Goal: Contribute content

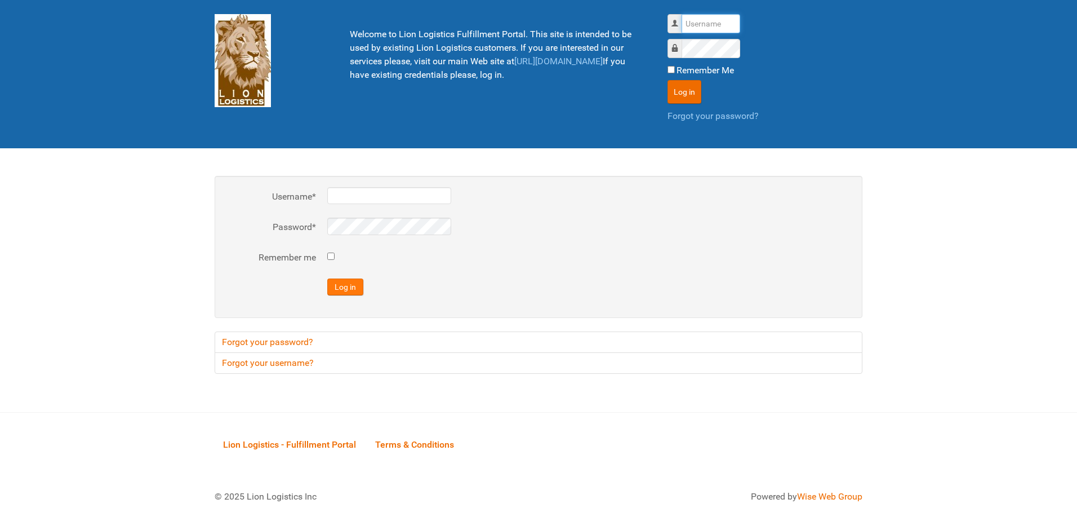
type input "al"
click at [343, 282] on button "Log in" at bounding box center [345, 286] width 36 height 17
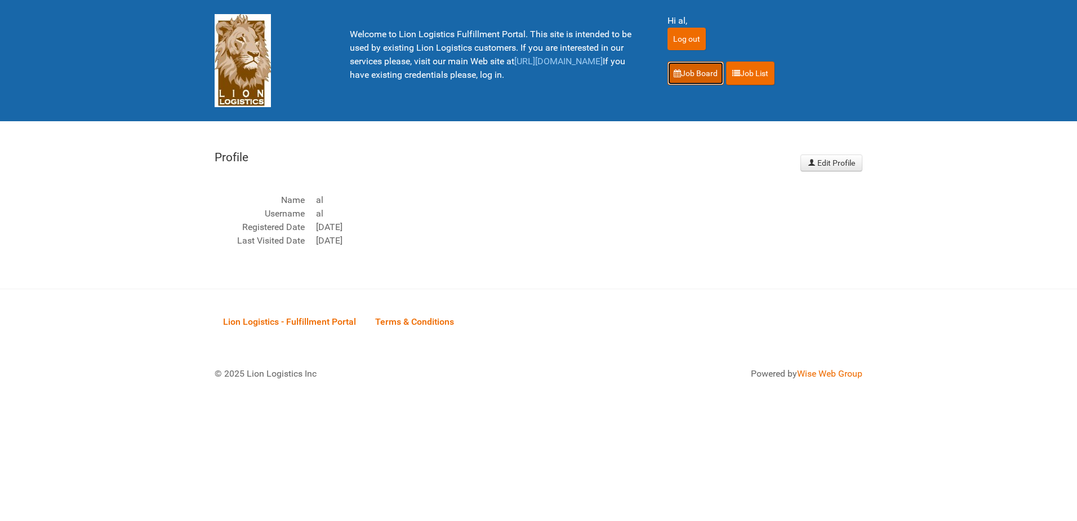
click at [700, 64] on link "Job Board" at bounding box center [696, 73] width 56 height 24
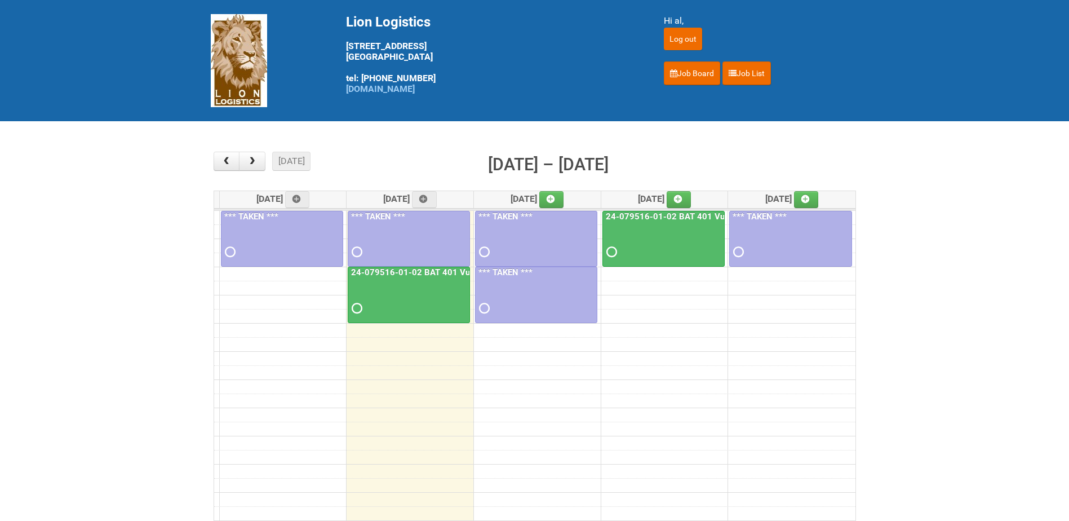
click at [391, 287] on div at bounding box center [409, 298] width 120 height 37
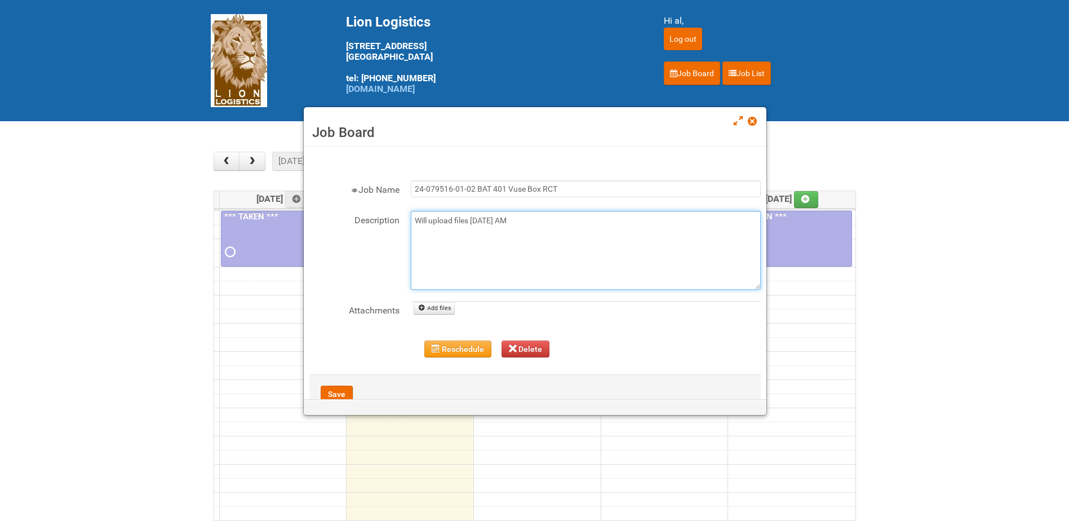
drag, startPoint x: 553, startPoint y: 225, endPoint x: 399, endPoint y: 215, distance: 154.1
click at [399, 215] on div "Description Will upload files [DATE] AM" at bounding box center [534, 250] width 451 height 79
type textarea "MOR2 - 9/23 Pregnancy Letter PDF"
click at [432, 305] on link "Add files" at bounding box center [433, 308] width 41 height 12
type input "C:\fakepath\RAIBAT Vuse Pro Box RCT Study - Pregnancy Test Letter - [DATE].pdf"
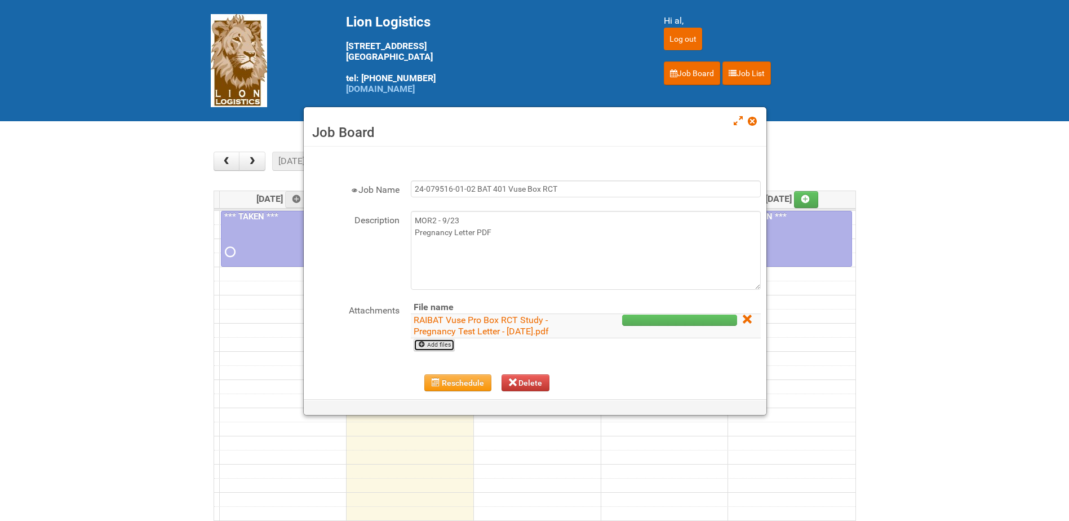
click at [432, 346] on link "Add files" at bounding box center [433, 345] width 41 height 12
type input "C:\fakepath\[PHONE_NUMBER] BAT 401 Vuse Box RCT - Address File - 2nd Batch 9.23…"
click at [503, 232] on div at bounding box center [534, 260] width 1069 height 521
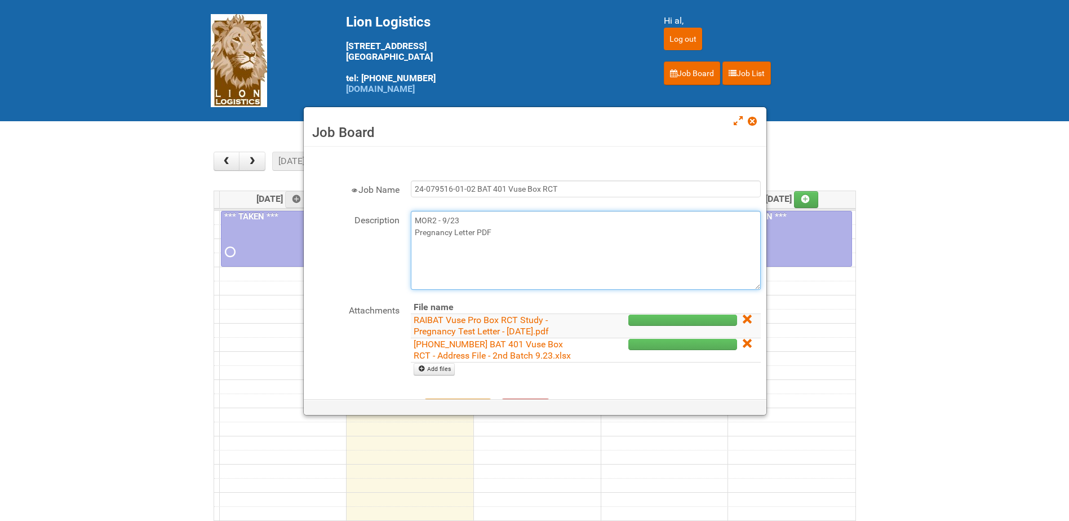
click at [503, 233] on textarea "Will upload files [DATE] AM" at bounding box center [586, 250] width 350 height 79
type textarea "MOR2 - 9/23 Pregnancy Letter PDF Address File 2"
click at [432, 370] on link "Add files" at bounding box center [433, 369] width 41 height 12
type input "C:\fakepath\24-079516-01-02 MOR2 9.23.xlsm"
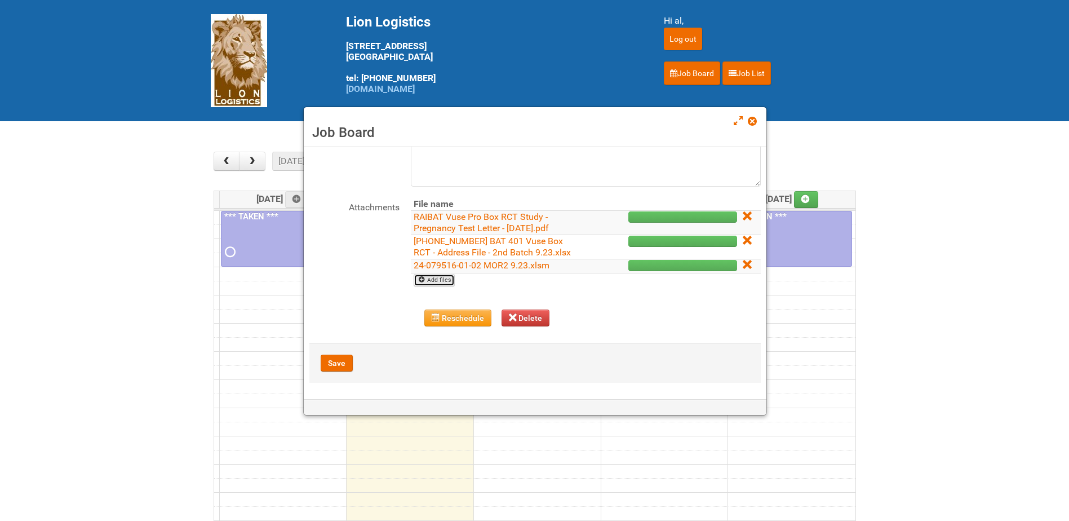
scroll to position [104, 0]
click at [343, 359] on button "Save" at bounding box center [337, 362] width 32 height 17
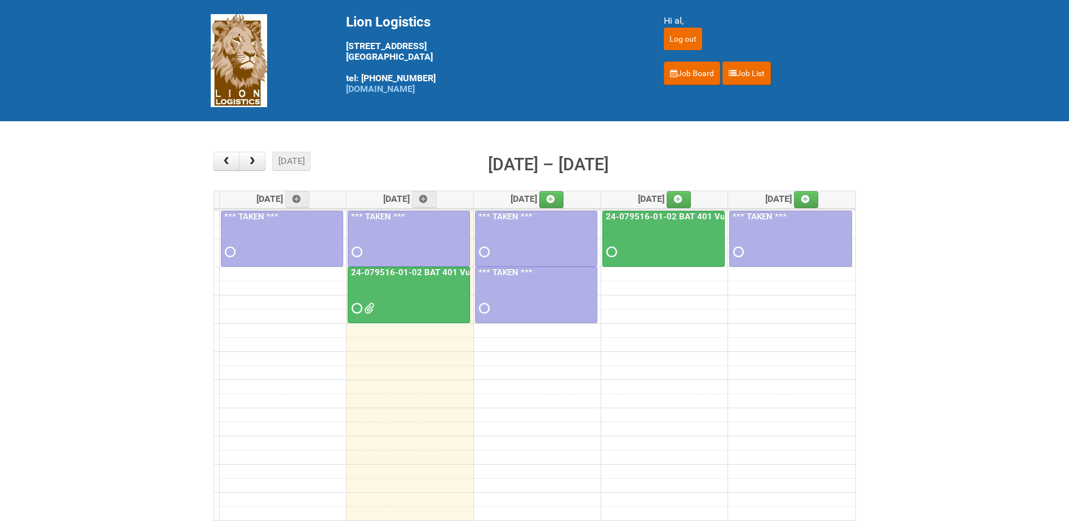
click at [51, 330] on main "× ■ - My Jobs ■ - Other Jobs Add [DATE] month week [DATE] – [DATE] [DATE] [DATE…" at bounding box center [534, 351] width 1069 height 460
click at [435, 286] on div at bounding box center [409, 298] width 120 height 37
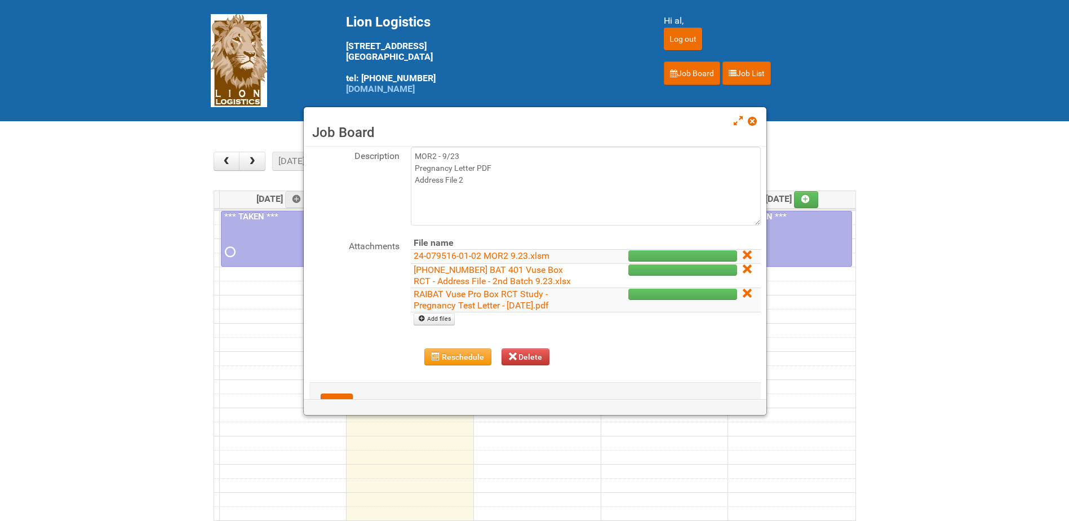
scroll to position [0, 0]
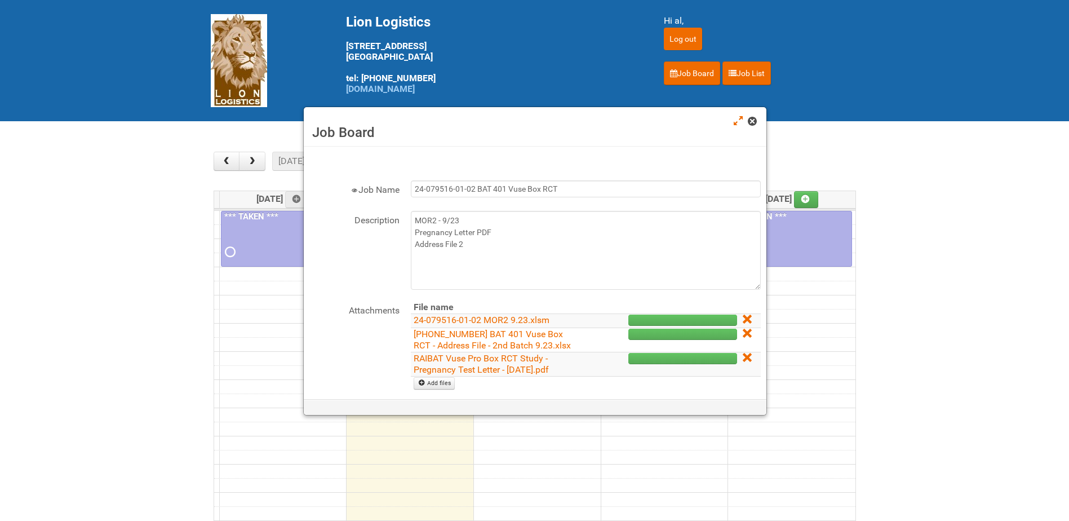
click at [754, 124] on span at bounding box center [752, 121] width 8 height 8
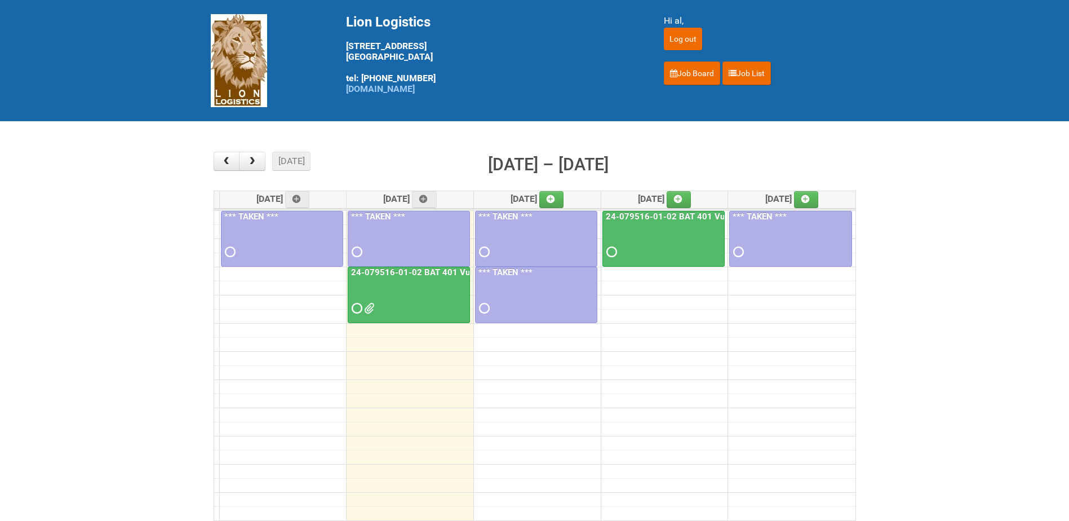
click at [997, 244] on main "× ■ - My Jobs ■ - Other Jobs Add [DATE] month week [DATE] – [DATE] [DATE] [DATE…" at bounding box center [534, 351] width 1069 height 460
click at [946, 242] on main "× ■ - My Jobs ■ - Other Jobs Add [DATE] month week [DATE] – [DATE] [DATE] [DATE…" at bounding box center [534, 351] width 1069 height 460
